Goal: Transaction & Acquisition: Purchase product/service

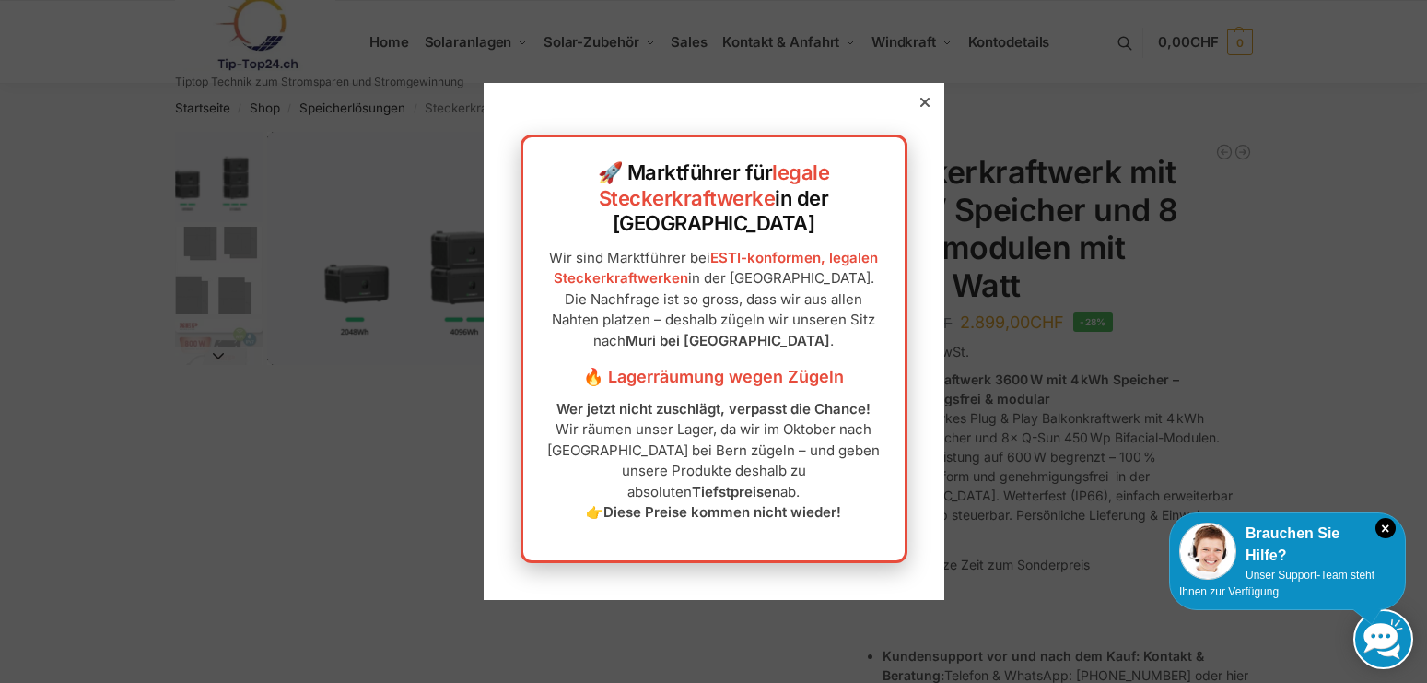
click at [927, 107] on icon at bounding box center [924, 102] width 9 height 9
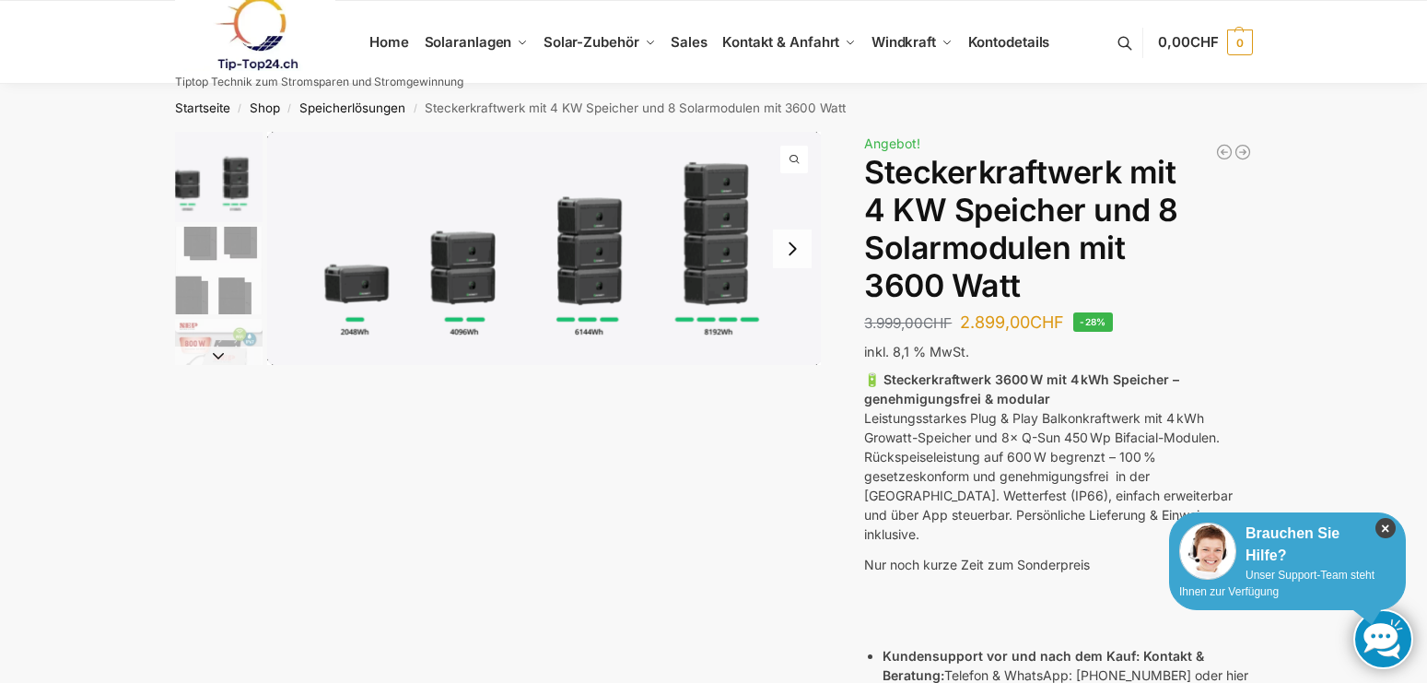
click at [1382, 524] on icon "×" at bounding box center [1386, 528] width 20 height 20
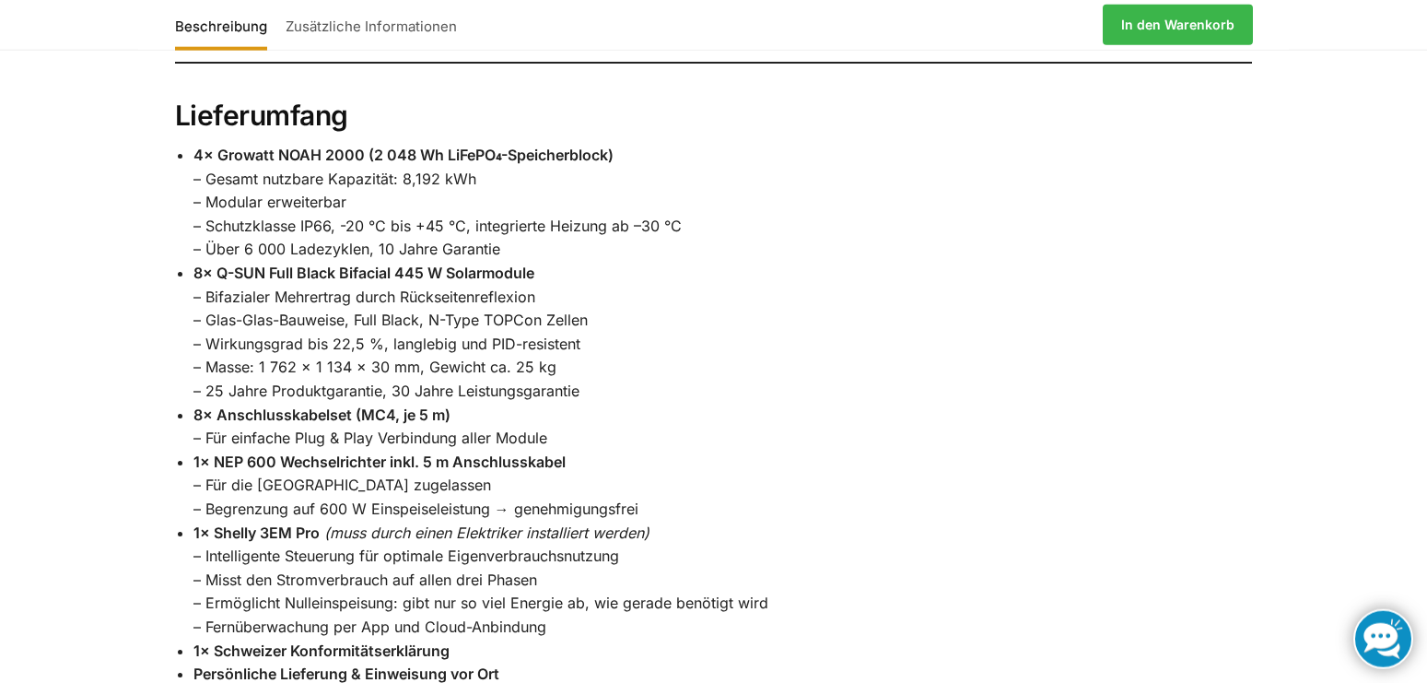
scroll to position [1410, 0]
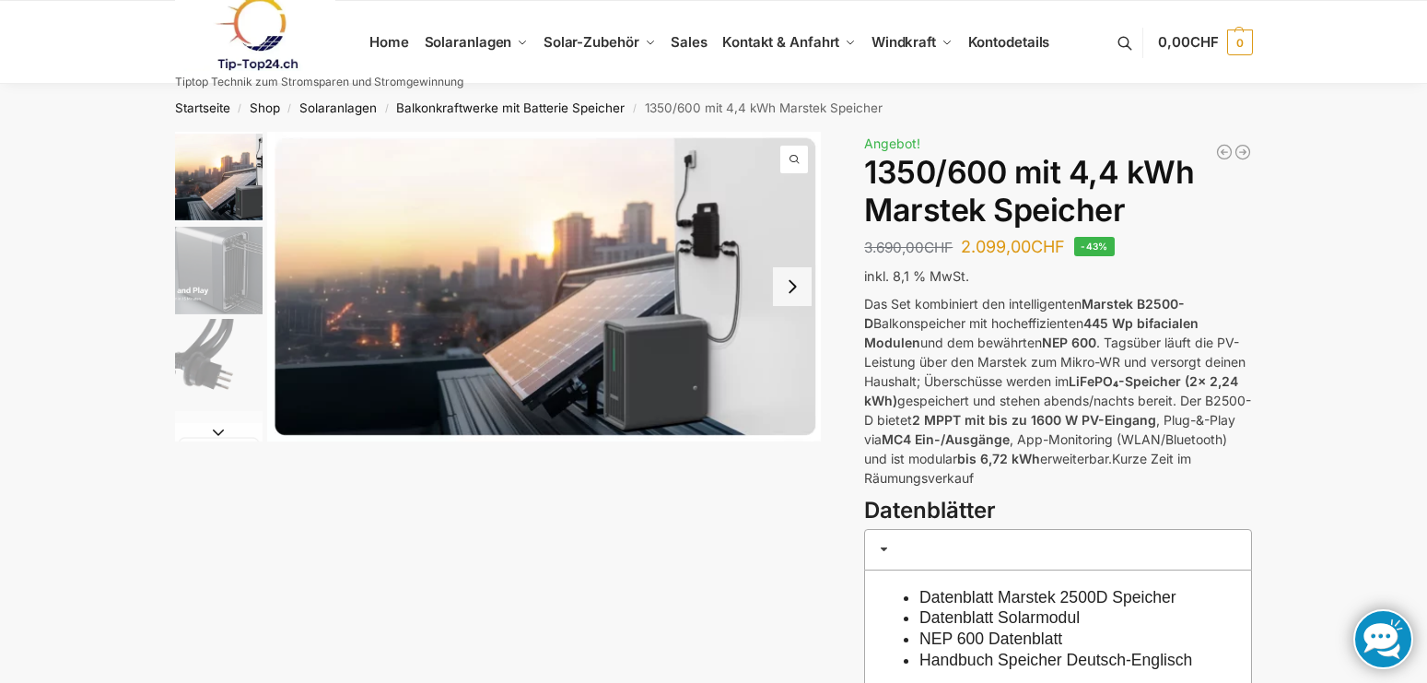
click at [795, 288] on button "Next slide" at bounding box center [792, 286] width 39 height 39
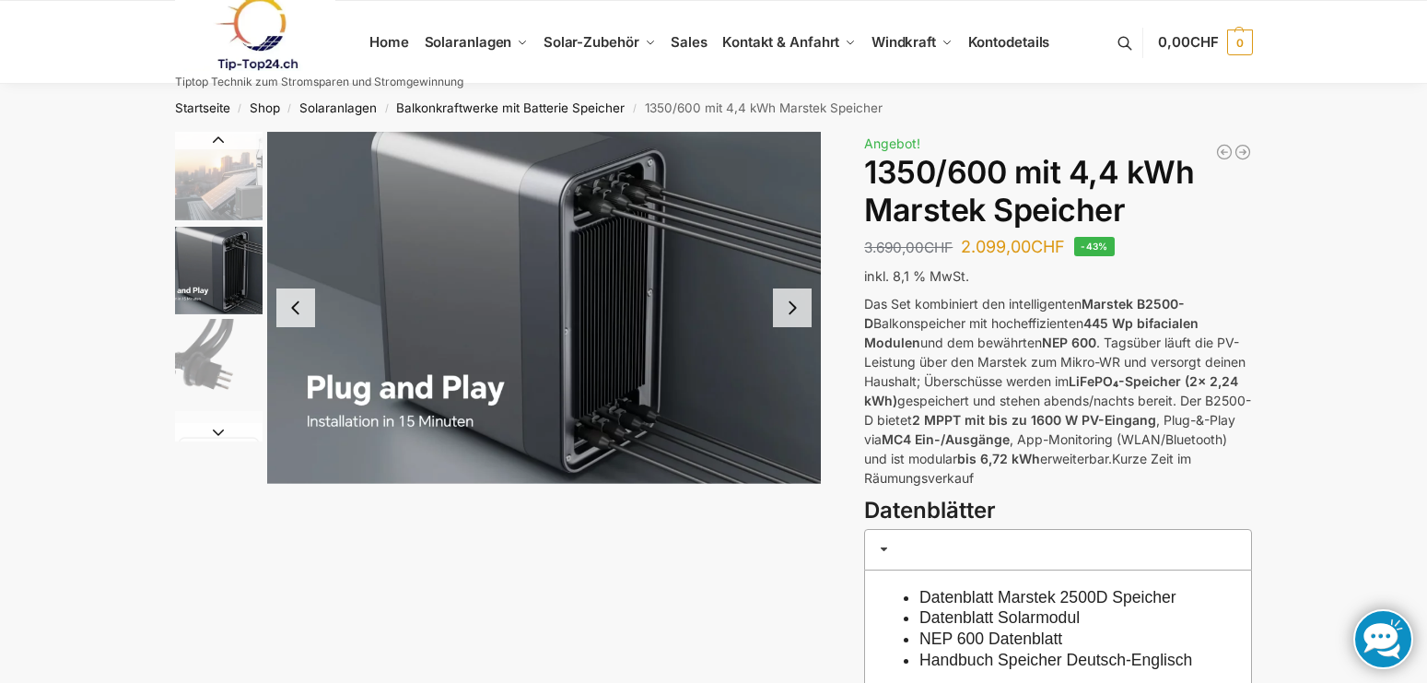
click at [787, 310] on button "Next slide" at bounding box center [792, 307] width 39 height 39
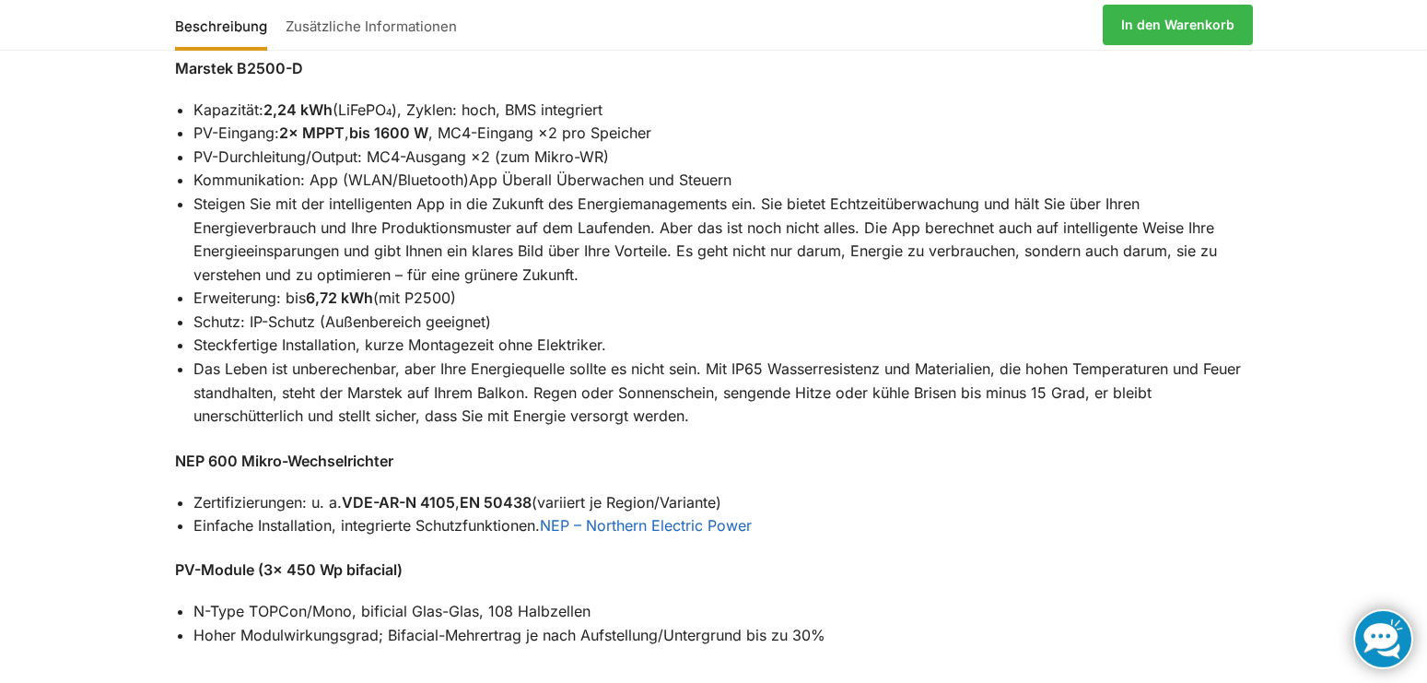
scroll to position [1880, 0]
